Goal: Use online tool/utility: Utilize a website feature to perform a specific function

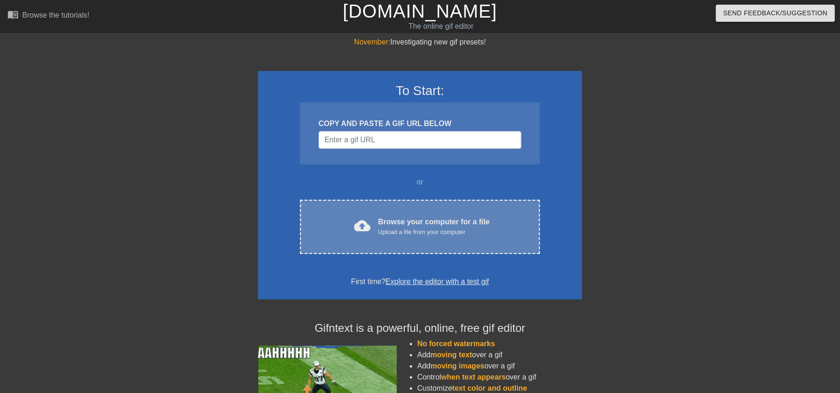
click at [400, 234] on div "Upload a file from your computer" at bounding box center [435, 231] width 112 height 9
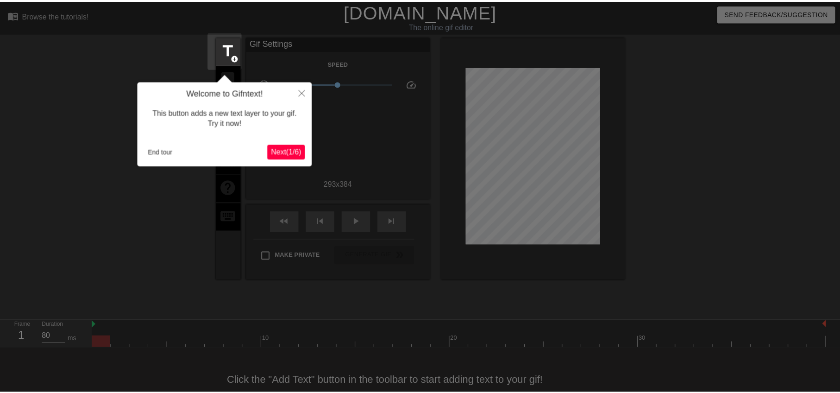
scroll to position [20, 0]
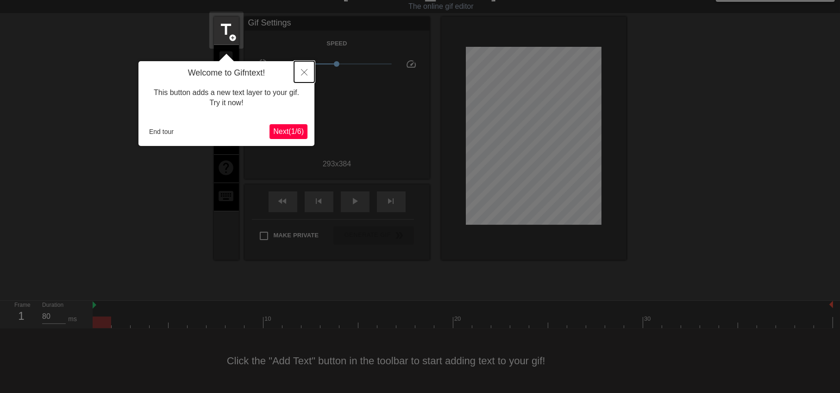
click at [304, 70] on icon "Close" at bounding box center [304, 72] width 6 height 6
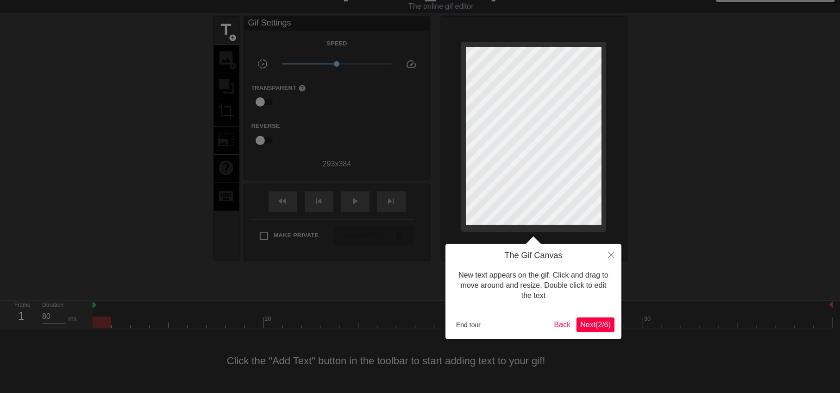
scroll to position [0, 0]
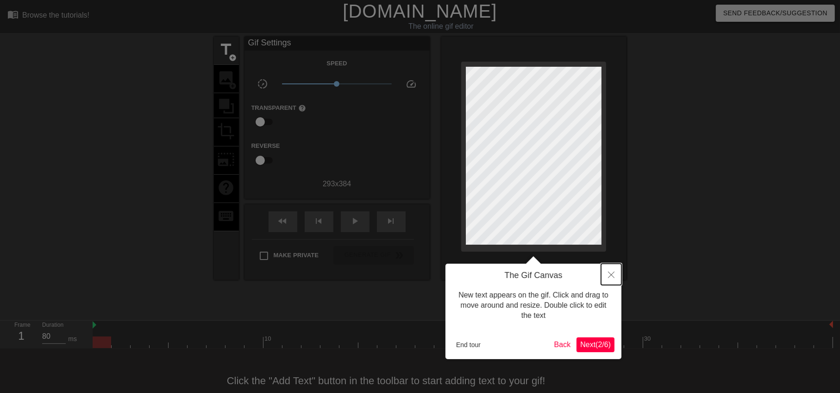
click at [608, 278] on icon "Close" at bounding box center [611, 274] width 6 height 6
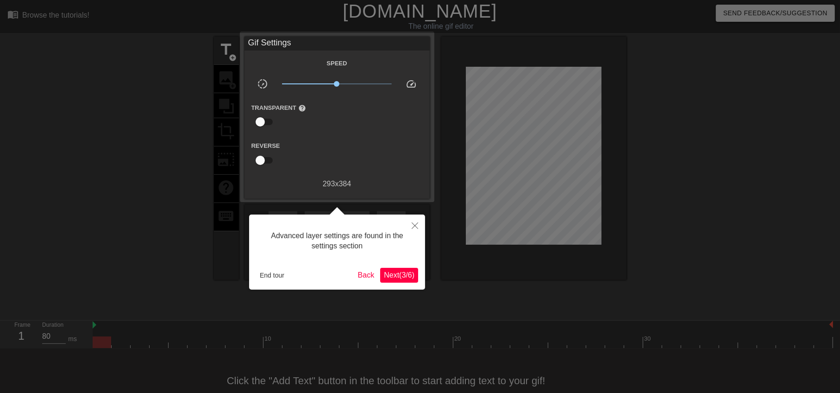
scroll to position [20, 0]
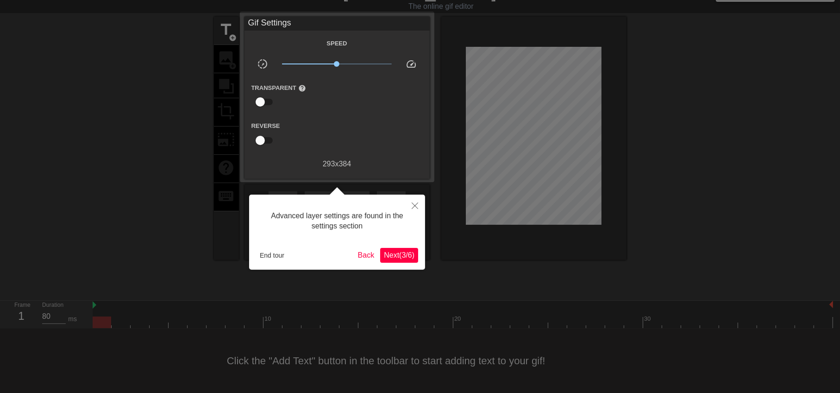
click at [226, 27] on div at bounding box center [420, 186] width 840 height 413
click at [412, 207] on icon "Close" at bounding box center [415, 205] width 6 height 6
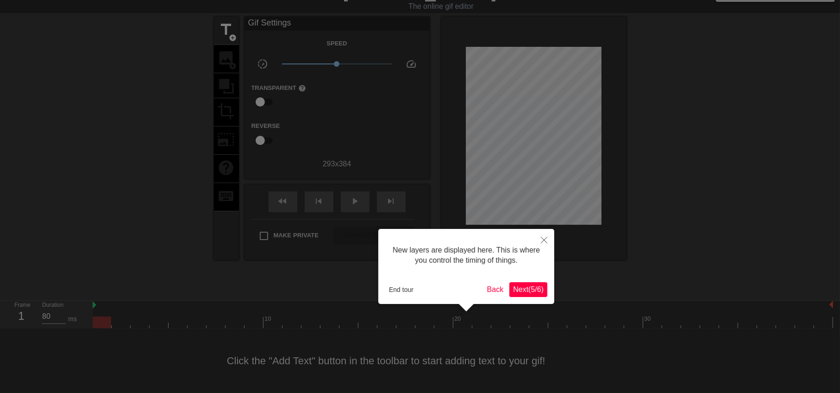
scroll to position [8, 0]
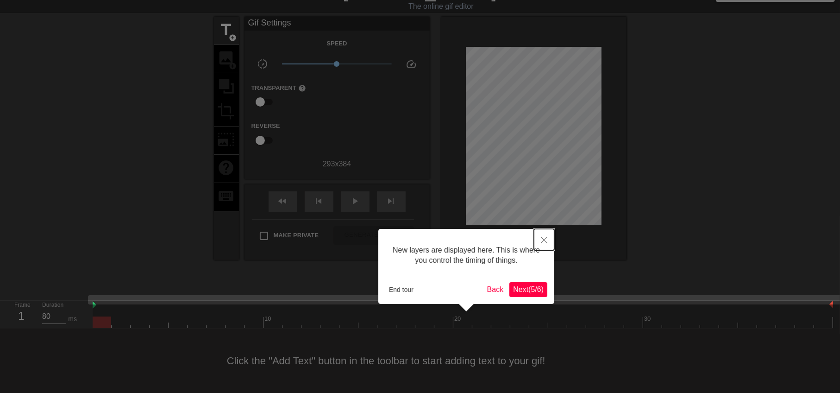
click at [541, 236] on button "Close" at bounding box center [544, 239] width 20 height 21
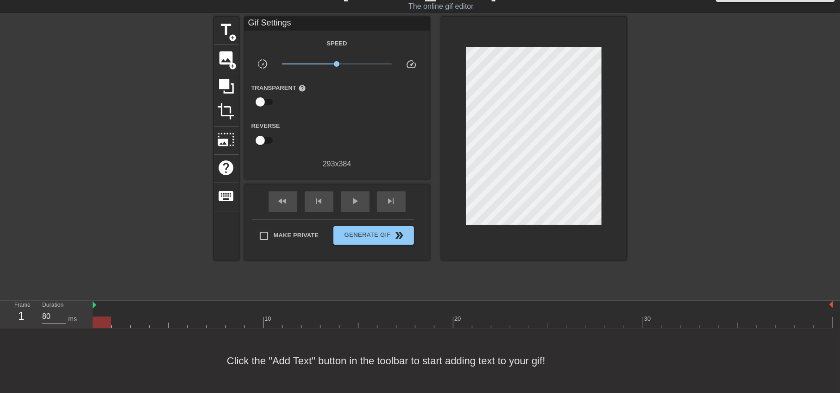
scroll to position [19, 0]
click at [227, 35] on span "title" at bounding box center [227, 30] width 18 height 18
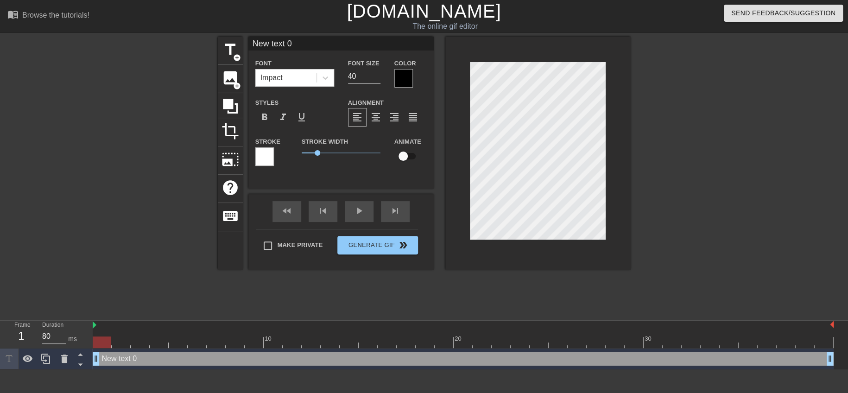
scroll to position [1, 1]
type input "S text 0"
type textarea "S text 0"
type input "Stext 0"
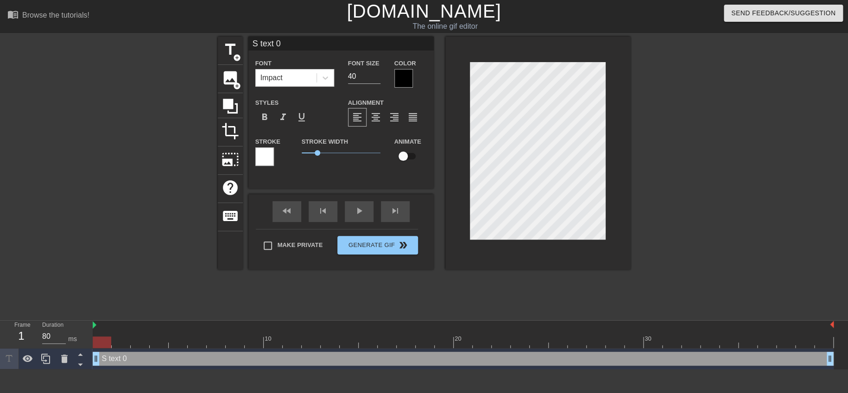
type textarea "Stext 0"
type input "Sext 0"
type textarea "Sext 0"
type input "Sxt 0"
type textarea "Sxt 0"
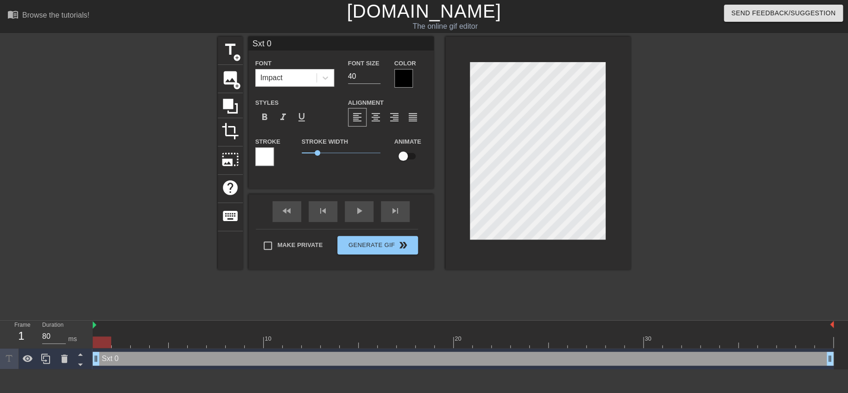
type input "St 0"
type textarea "St 0"
type input "S 0"
type textarea "S 0"
type input "S0"
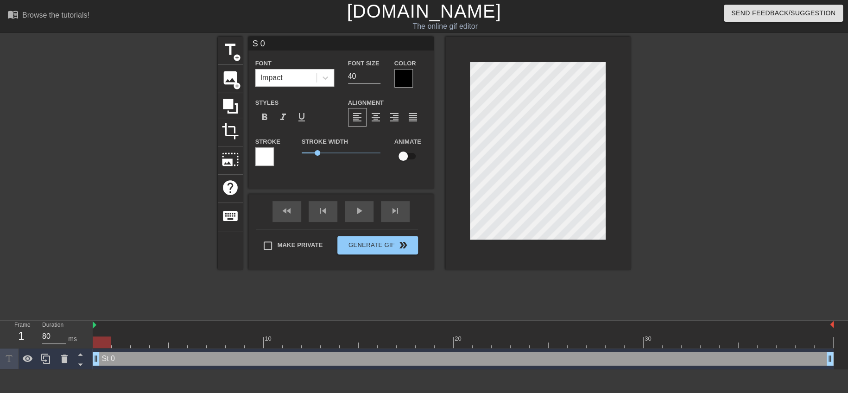
type textarea "S0"
type input "S"
type textarea "S"
type input "SP"
type textarea "SP"
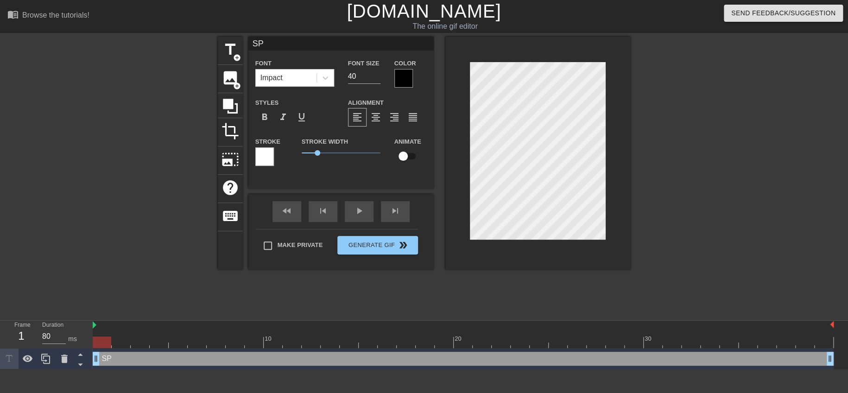
click at [396, 77] on div at bounding box center [403, 78] width 19 height 19
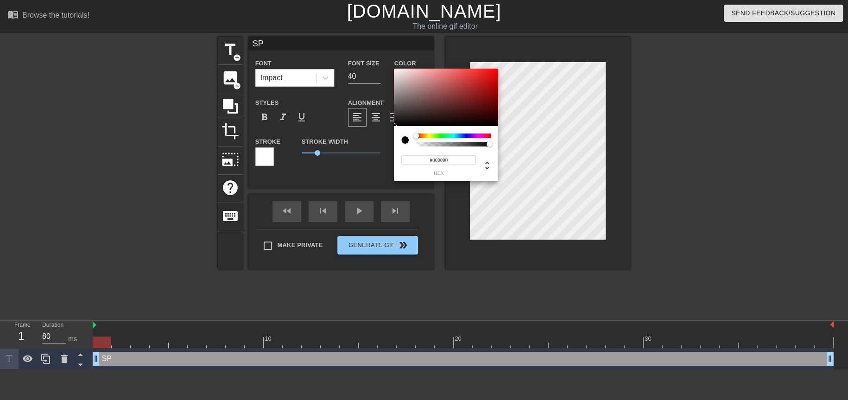
click at [486, 138] on div at bounding box center [453, 135] width 75 height 5
type input "#E7155D"
click at [489, 74] on div at bounding box center [446, 97] width 104 height 57
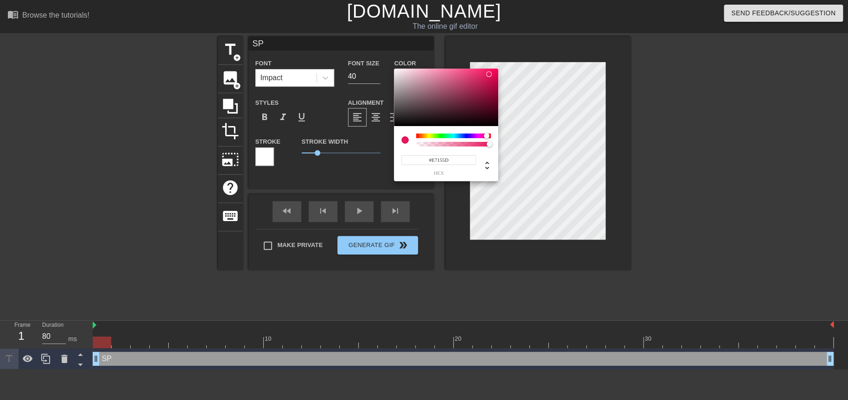
click at [489, 74] on div at bounding box center [489, 74] width 6 height 6
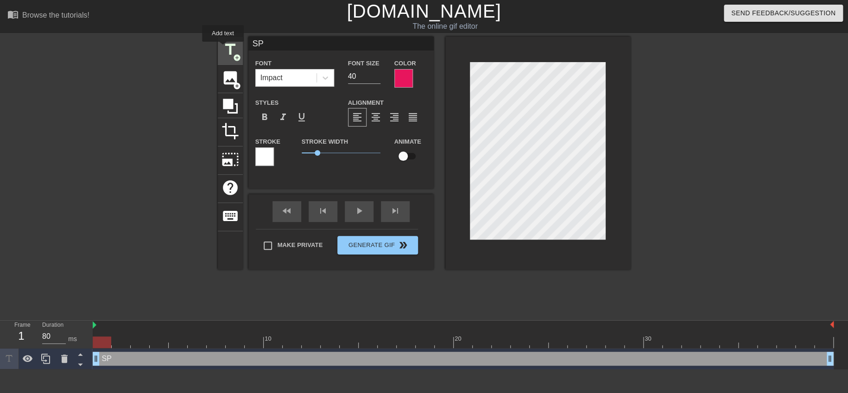
click at [223, 48] on span "title" at bounding box center [230, 50] width 18 height 18
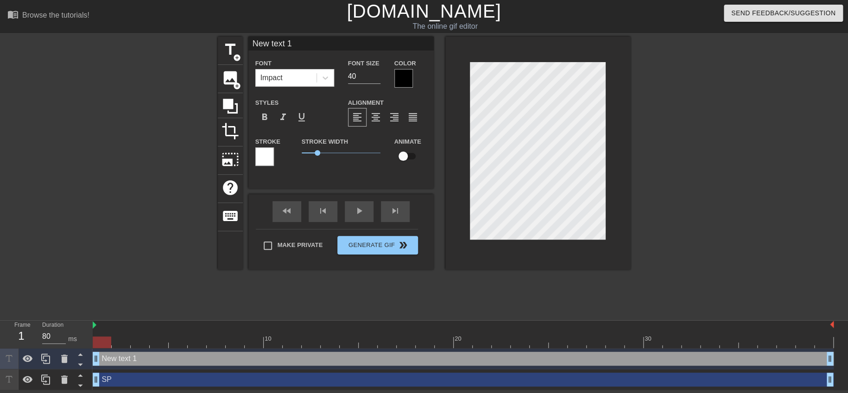
scroll to position [1, 0]
click at [609, 149] on div at bounding box center [537, 153] width 185 height 233
type input "S"
type textarea "SP:"
type input "SP:\"
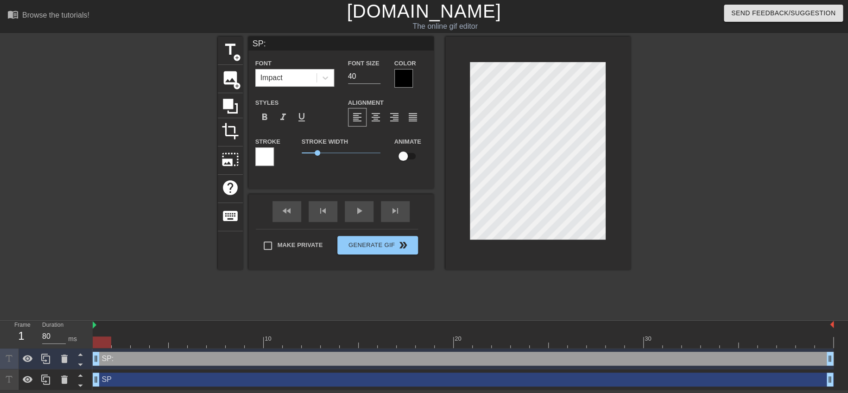
type textarea "SP:\"
type input "SP:"
type textarea "SP:"
type input "SP"
type textarea "SP"
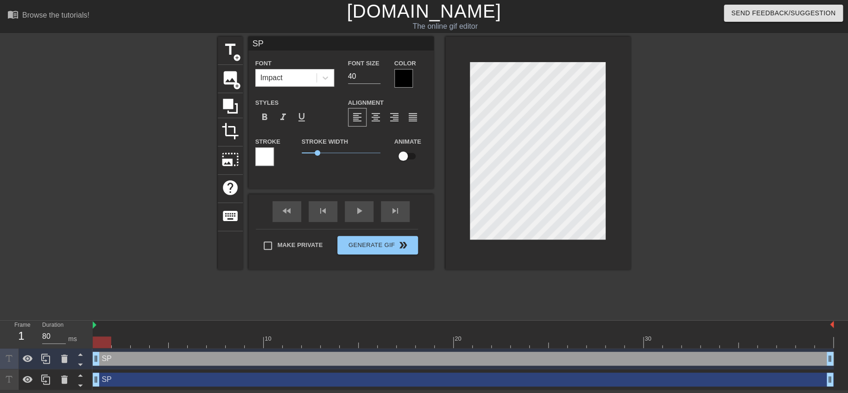
click at [399, 72] on div at bounding box center [403, 78] width 19 height 19
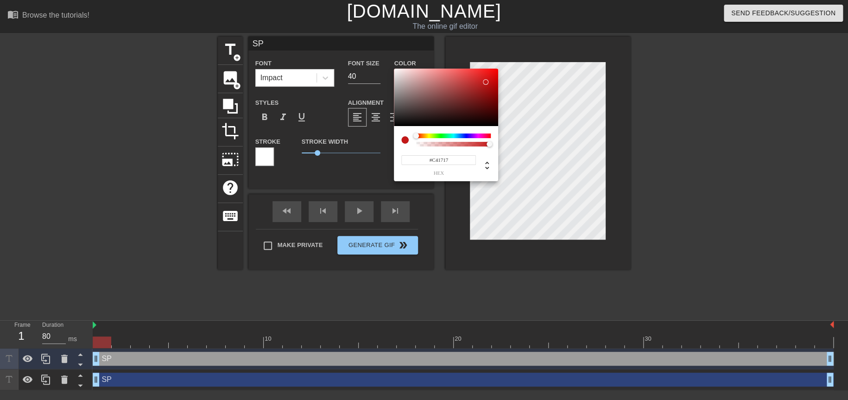
drag, startPoint x: 486, startPoint y: 82, endPoint x: 490, endPoint y: 86, distance: 5.9
click at [486, 82] on div at bounding box center [446, 97] width 104 height 57
type input "#C41616"
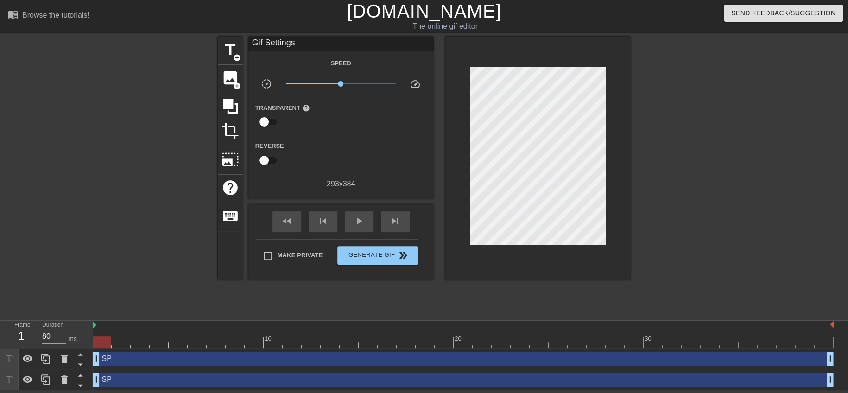
click at [636, 161] on div "title add_circle image add_circle crop photo_size_select_large help keyboard Gi…" at bounding box center [424, 176] width 848 height 278
click at [362, 223] on span "play_arrow" at bounding box center [358, 220] width 11 height 11
click at [377, 258] on span "Generate Gif double_arrow" at bounding box center [377, 255] width 73 height 11
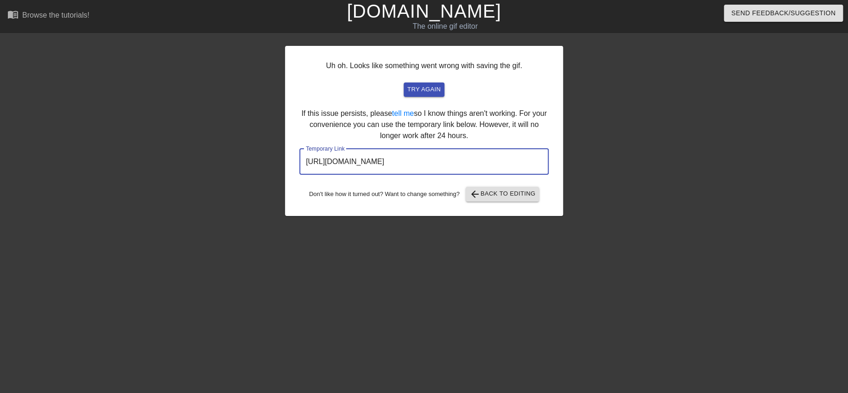
drag, startPoint x: 428, startPoint y: 158, endPoint x: 215, endPoint y: 159, distance: 213.1
click at [215, 159] on div "Uh oh. Looks like something went wrong with saving the gif. try again If this i…" at bounding box center [424, 176] width 848 height 278
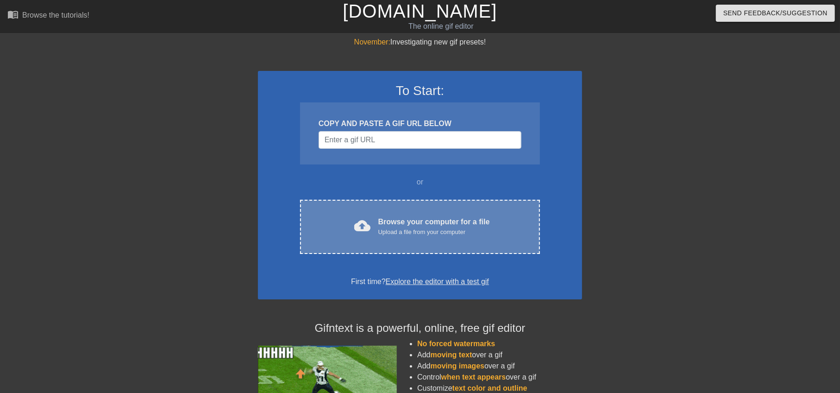
click at [392, 225] on div "Browse your computer for a file Upload a file from your computer" at bounding box center [435, 226] width 112 height 20
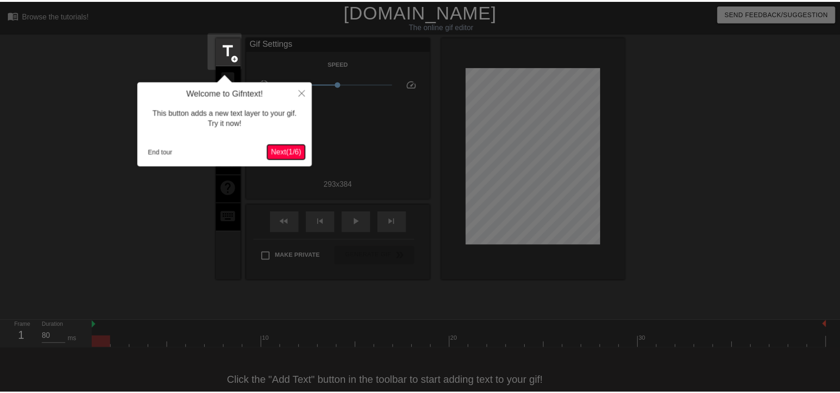
scroll to position [20, 0]
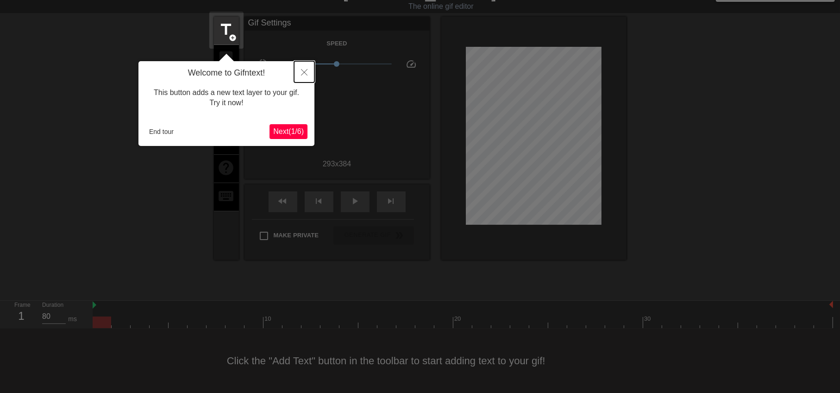
click at [307, 71] on icon "Close" at bounding box center [304, 72] width 6 height 6
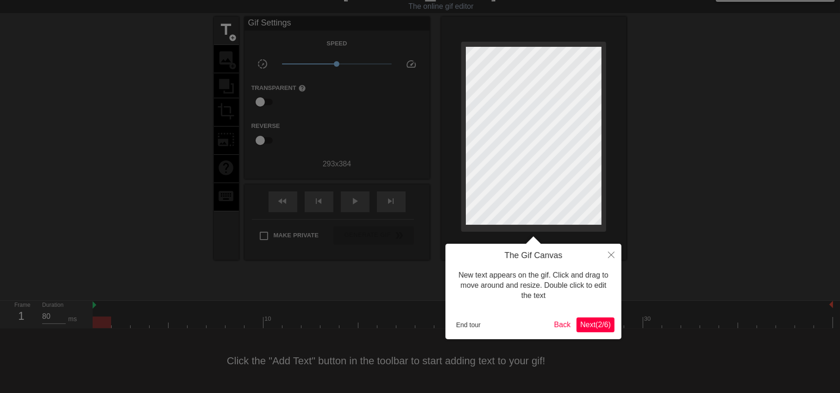
scroll to position [0, 0]
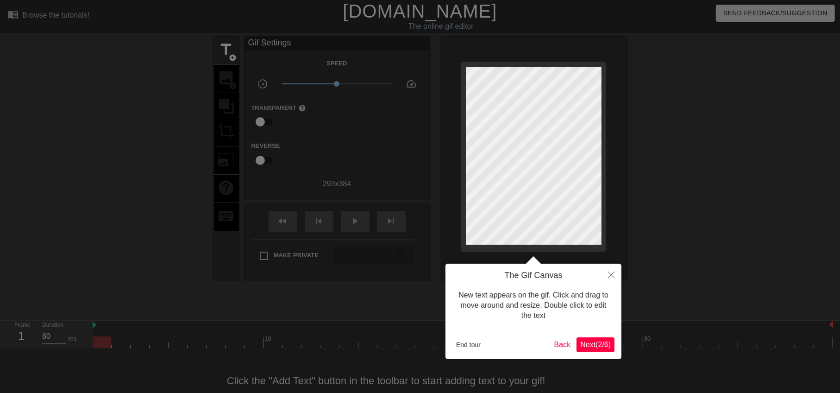
click at [228, 50] on div at bounding box center [420, 206] width 840 height 413
click at [560, 347] on button "Back" at bounding box center [563, 344] width 24 height 15
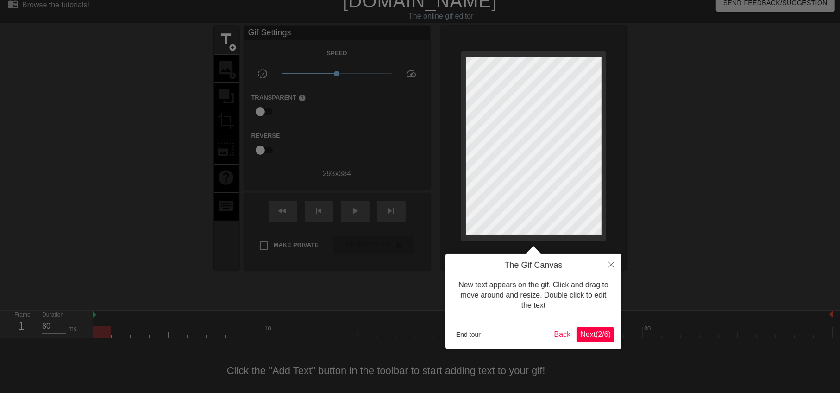
scroll to position [20, 0]
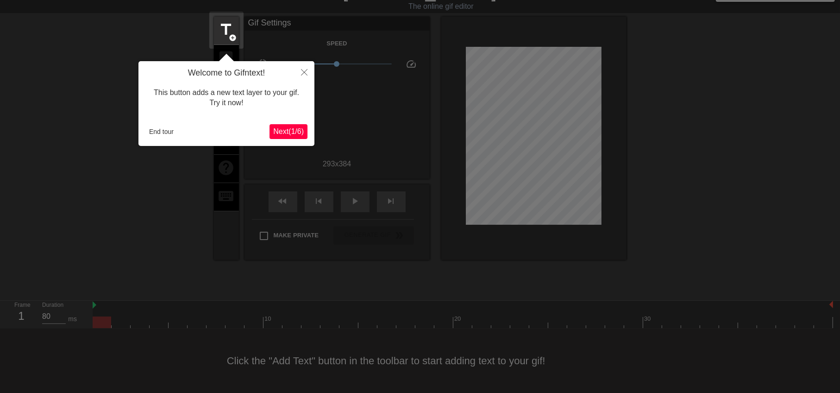
click at [294, 130] on span "Next ( 1 / 6 )" at bounding box center [288, 131] width 31 height 8
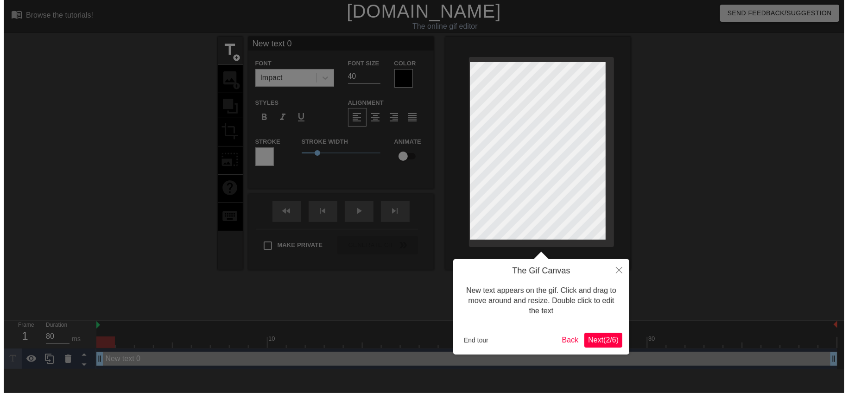
scroll to position [0, 0]
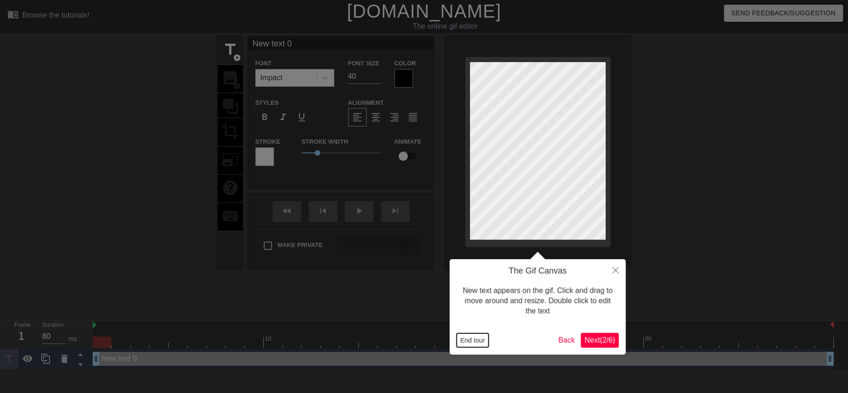
click at [473, 338] on button "End tour" at bounding box center [472, 340] width 32 height 14
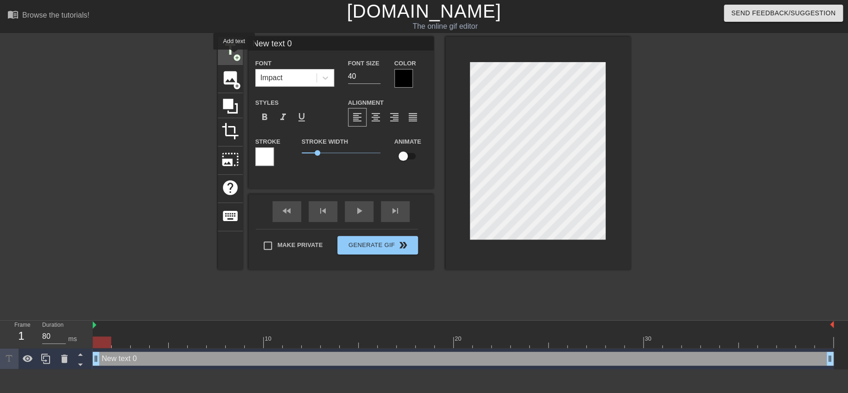
click at [234, 56] on span "add_circle" at bounding box center [237, 58] width 8 height 8
type input "New text 1"
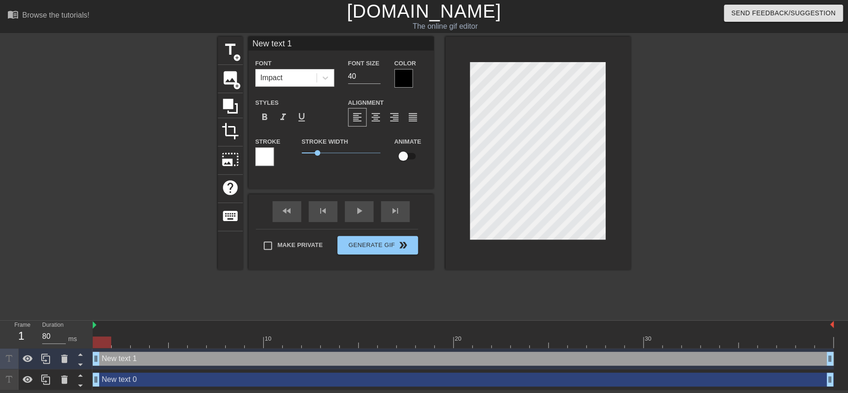
click at [400, 78] on div at bounding box center [403, 78] width 19 height 19
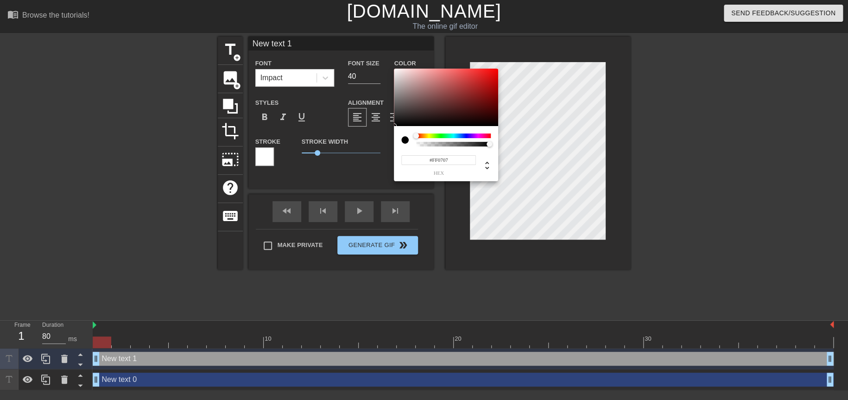
click at [495, 69] on div at bounding box center [446, 97] width 104 height 57
click at [485, 168] on icon at bounding box center [486, 165] width 11 height 11
type input "255"
click at [429, 158] on input "7" at bounding box center [429, 160] width 17 height 10
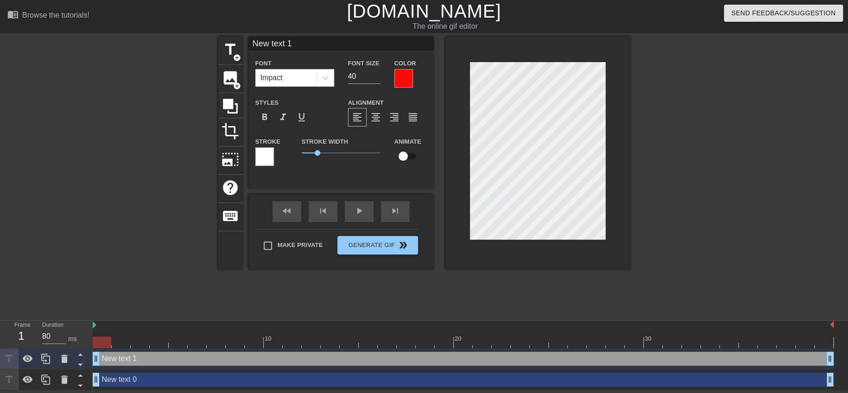
scroll to position [1, 0]
type input "NS"
type textarea "NS"
type input "NSP"
type textarea "NSP"
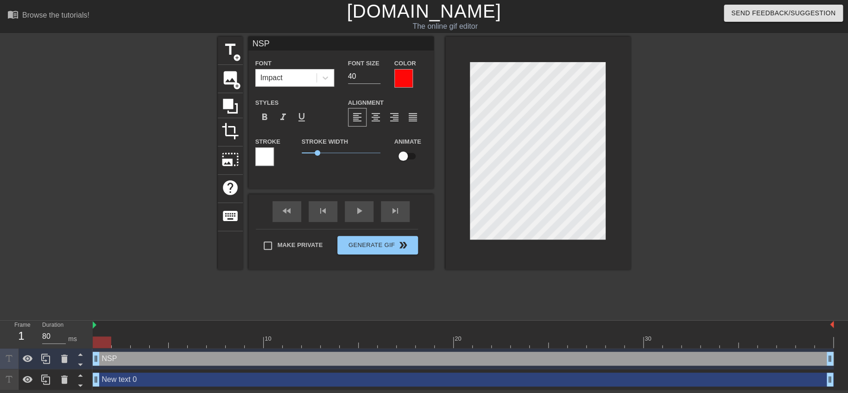
type input "SP"
type textarea "SP"
type input "New text 0"
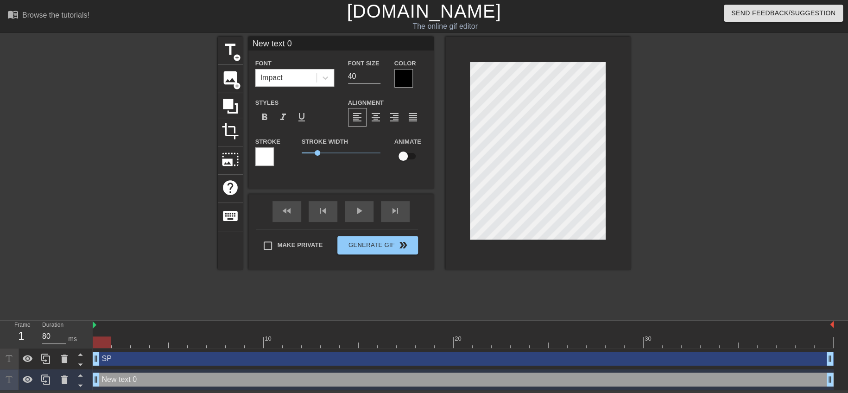
click at [412, 71] on div at bounding box center [403, 78] width 19 height 19
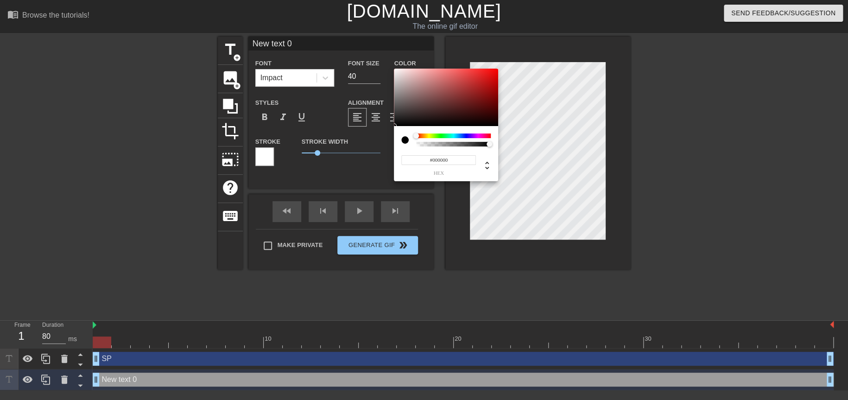
type input "#E10F0F"
click at [491, 76] on div at bounding box center [446, 97] width 104 height 57
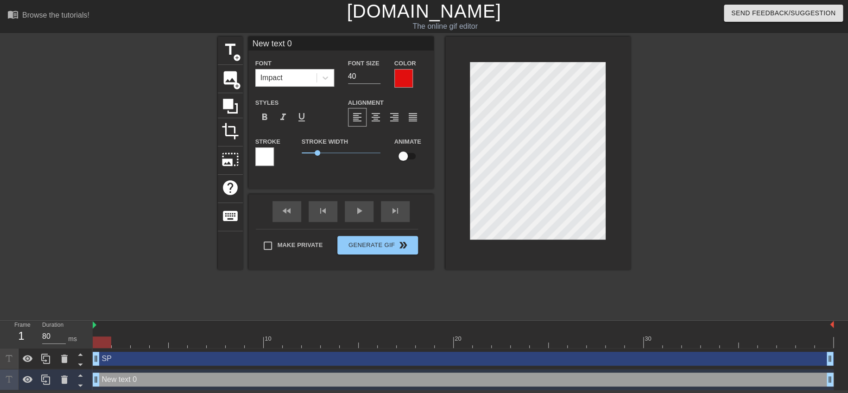
scroll to position [1, 2]
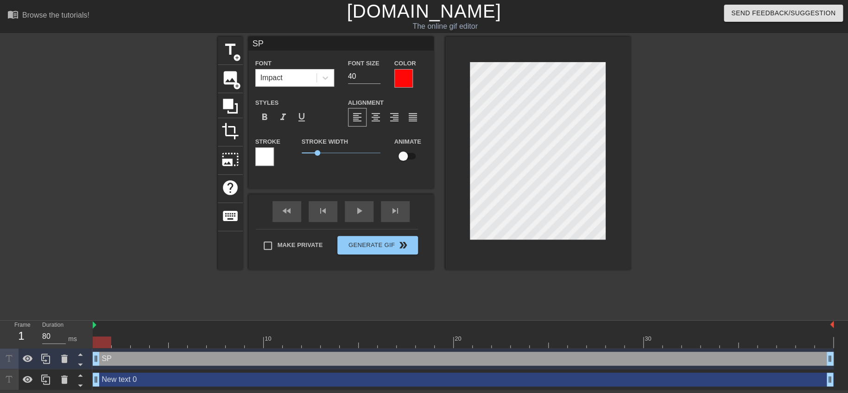
type input "New text 0"
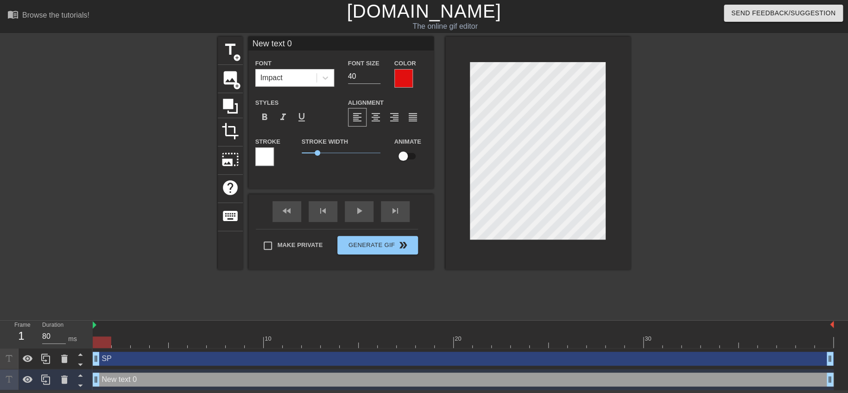
scroll to position [1, 1]
drag, startPoint x: 561, startPoint y: 145, endPoint x: 618, endPoint y: 156, distance: 58.6
click at [618, 156] on div at bounding box center [537, 153] width 185 height 233
type textarea "S"
type input "SP"
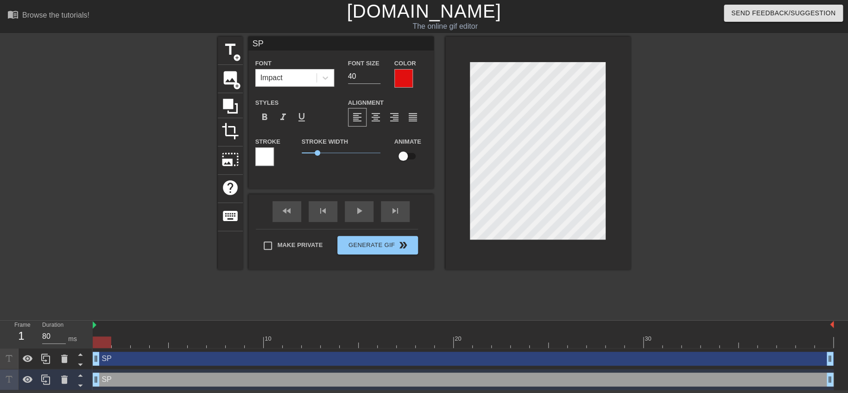
type textarea "SP"
drag, startPoint x: 319, startPoint y: 152, endPoint x: 345, endPoint y: 157, distance: 25.9
click at [345, 157] on span "2.75" at bounding box center [341, 152] width 79 height 11
drag, startPoint x: 345, startPoint y: 157, endPoint x: 339, endPoint y: 158, distance: 6.2
click at [339, 158] on div "Stroke Width 2.4" at bounding box center [341, 155] width 93 height 38
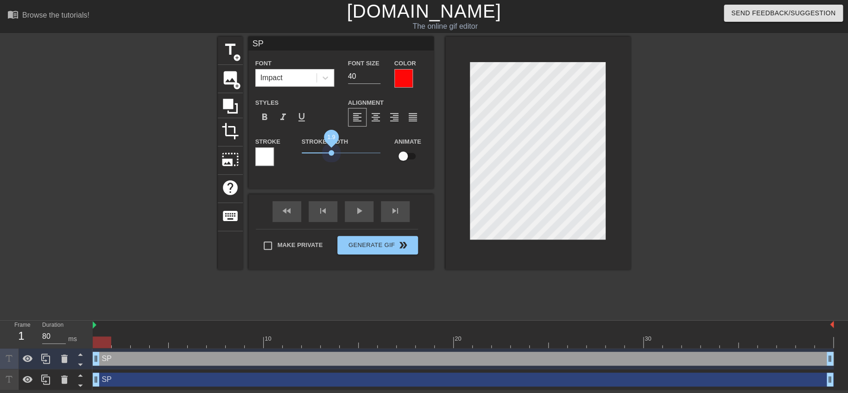
drag, startPoint x: 316, startPoint y: 154, endPoint x: 331, endPoint y: 157, distance: 15.5
click at [331, 157] on span "1.9" at bounding box center [341, 152] width 79 height 11
click at [265, 157] on div at bounding box center [264, 156] width 19 height 19
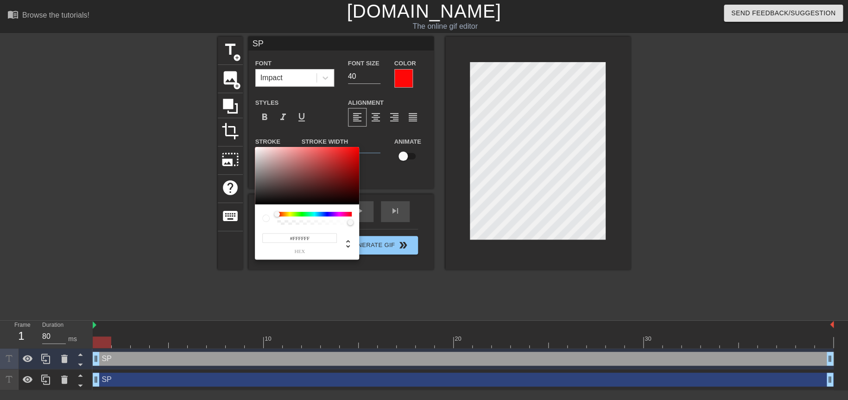
click at [290, 215] on div at bounding box center [314, 214] width 75 height 5
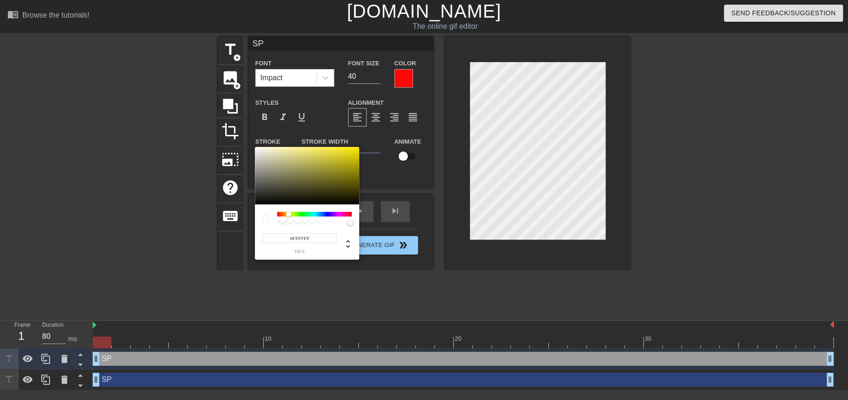
click at [289, 215] on div at bounding box center [314, 214] width 75 height 5
type input "#EADA12"
click at [351, 151] on div at bounding box center [307, 175] width 104 height 57
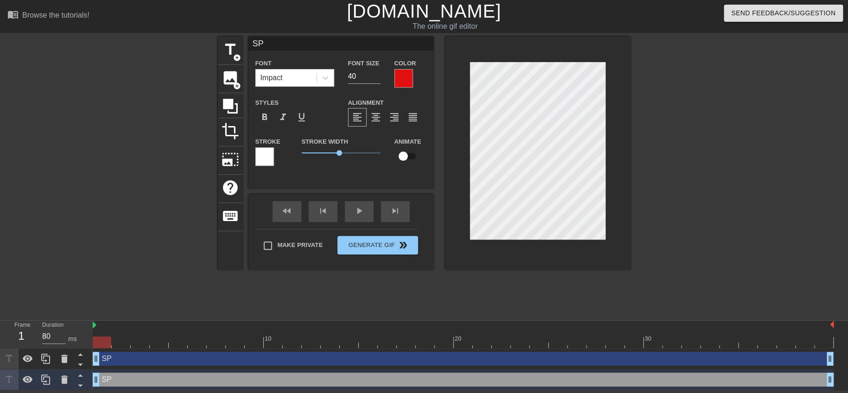
click at [269, 156] on div at bounding box center [264, 156] width 19 height 19
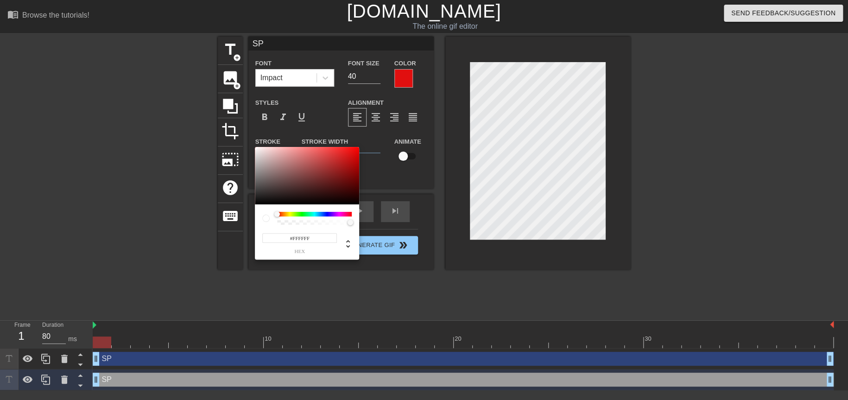
click at [291, 215] on div at bounding box center [314, 214] width 75 height 5
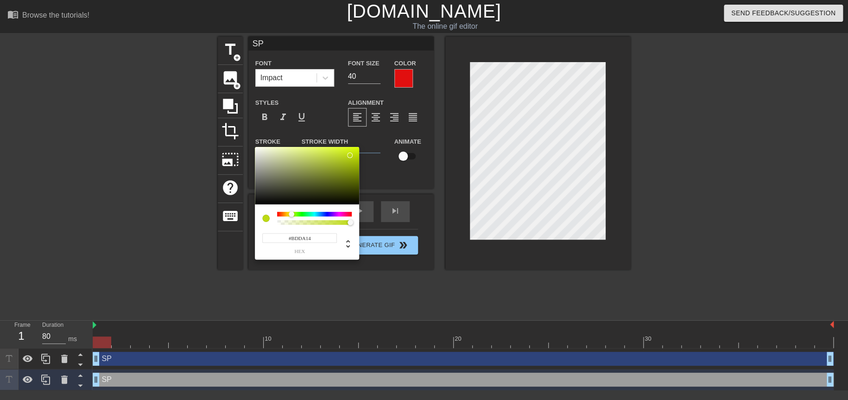
click at [350, 155] on div at bounding box center [307, 175] width 104 height 57
click at [288, 214] on div at bounding box center [289, 214] width 6 height 6
click at [354, 149] on div at bounding box center [307, 175] width 104 height 57
click at [338, 152] on div at bounding box center [307, 175] width 104 height 57
click at [341, 156] on div at bounding box center [344, 159] width 6 height 6
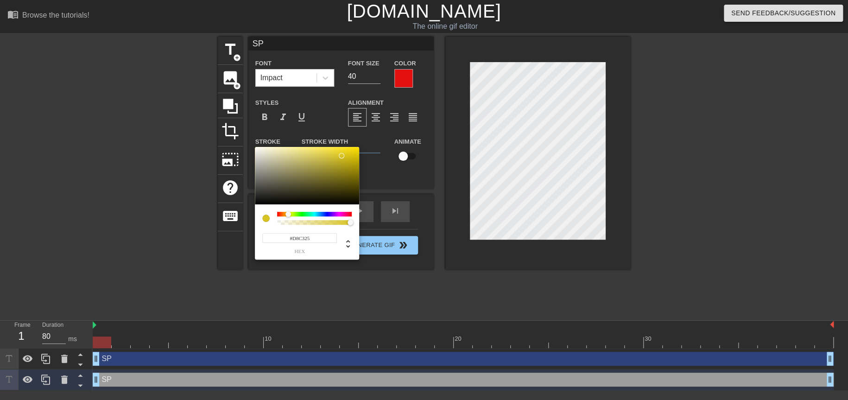
type input "#F5E254"
click at [323, 149] on div at bounding box center [307, 175] width 104 height 57
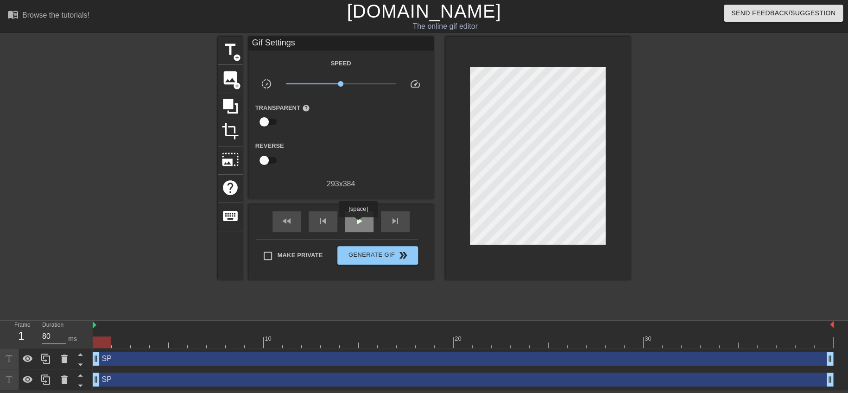
click at [357, 221] on span "play_arrow" at bounding box center [358, 220] width 11 height 11
click at [363, 257] on span "Generate Gif double_arrow" at bounding box center [377, 255] width 73 height 11
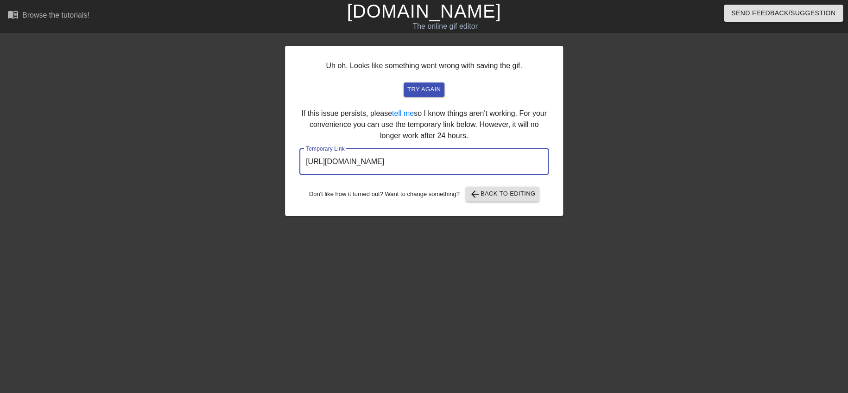
drag, startPoint x: 505, startPoint y: 162, endPoint x: 172, endPoint y: 156, distance: 332.2
click at [172, 156] on div "Uh oh. Looks like something went wrong with saving the gif. try again If this i…" at bounding box center [424, 176] width 848 height 278
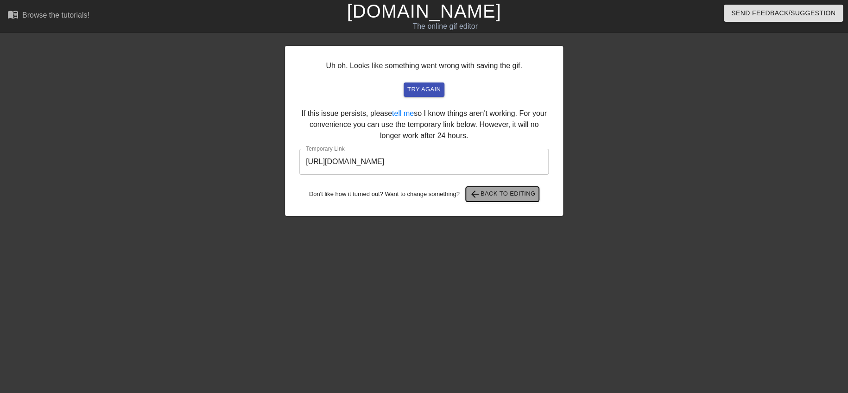
click at [488, 199] on span "arrow_back Back to Editing" at bounding box center [502, 194] width 66 height 11
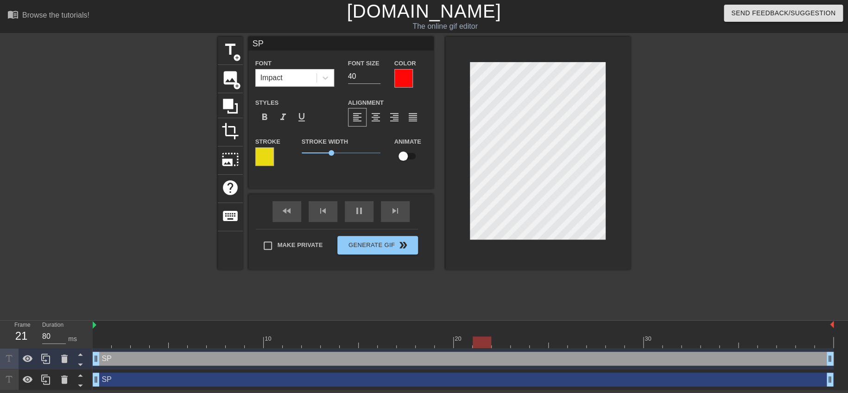
scroll to position [1, 0]
type input "S"
type textarea "S"
type input "SC"
type textarea "SC"
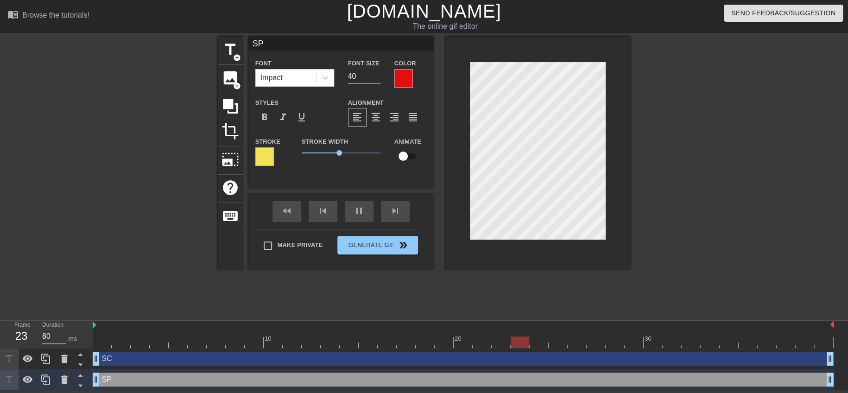
scroll to position [1, 1]
type input "S"
type textarea "S"
type input "SC"
type textarea "SC"
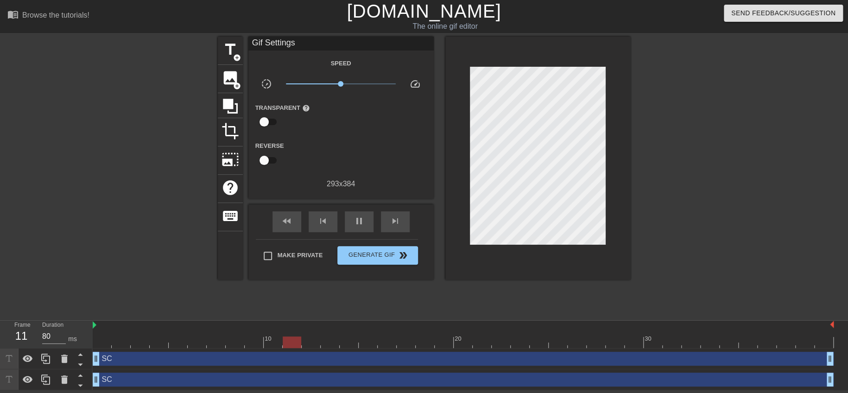
click at [686, 217] on div at bounding box center [711, 176] width 139 height 278
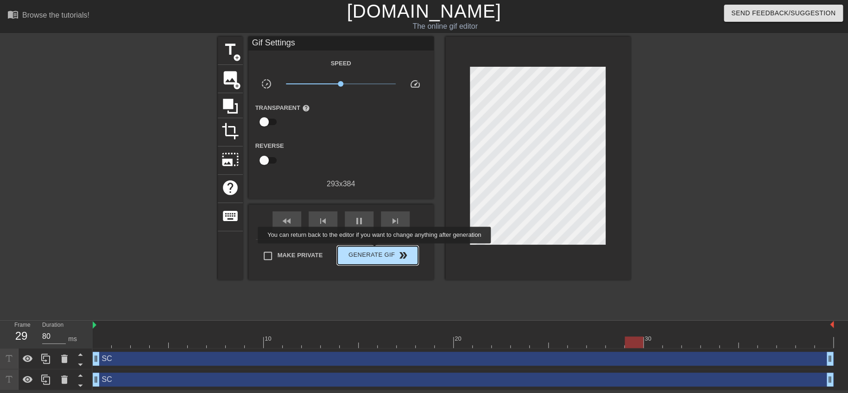
click at [375, 251] on span "Generate Gif double_arrow" at bounding box center [377, 255] width 73 height 11
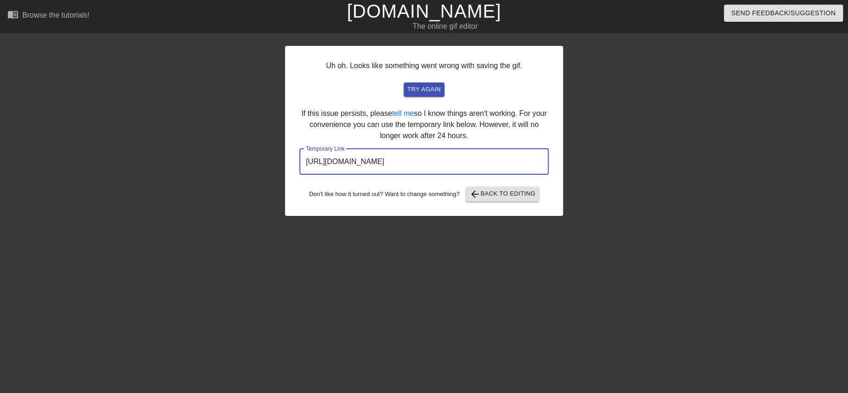
drag, startPoint x: 463, startPoint y: 157, endPoint x: 171, endPoint y: 156, distance: 292.3
click at [171, 156] on div "Uh oh. Looks like something went wrong with saving the gif. try again If this i…" at bounding box center [424, 176] width 848 height 278
